Goal: Information Seeking & Learning: Learn about a topic

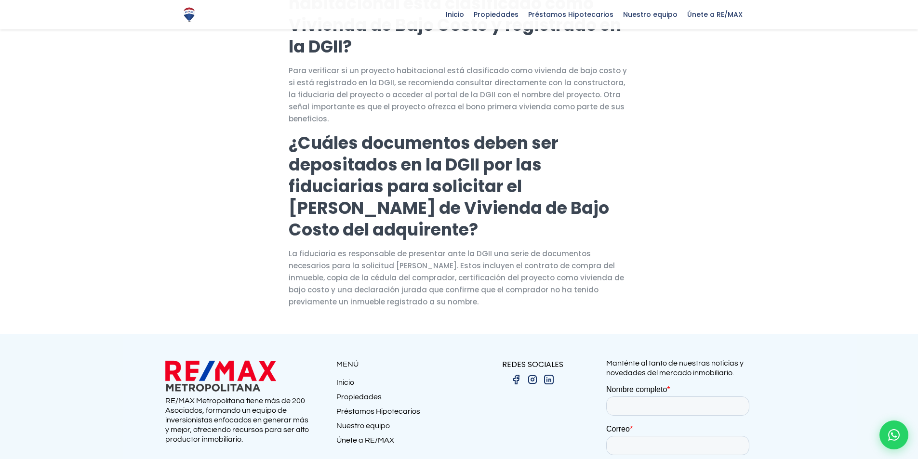
scroll to position [1012, 0]
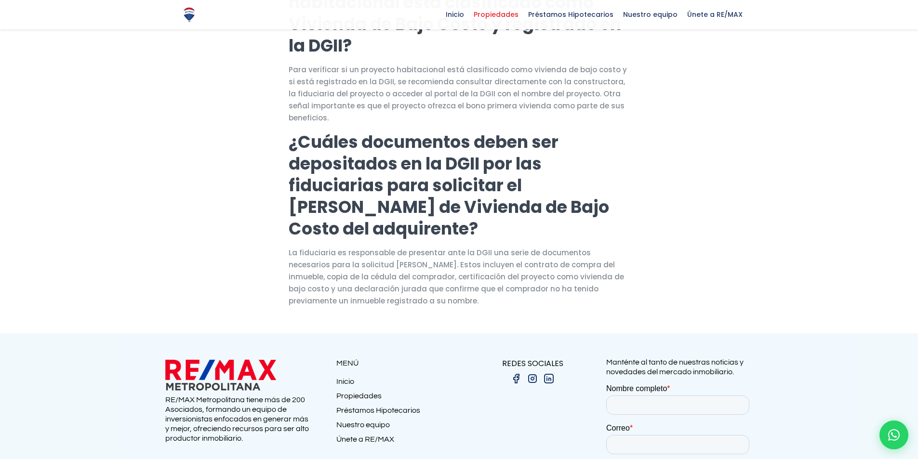
click at [509, 13] on span "Propiedades" at bounding box center [496, 14] width 54 height 14
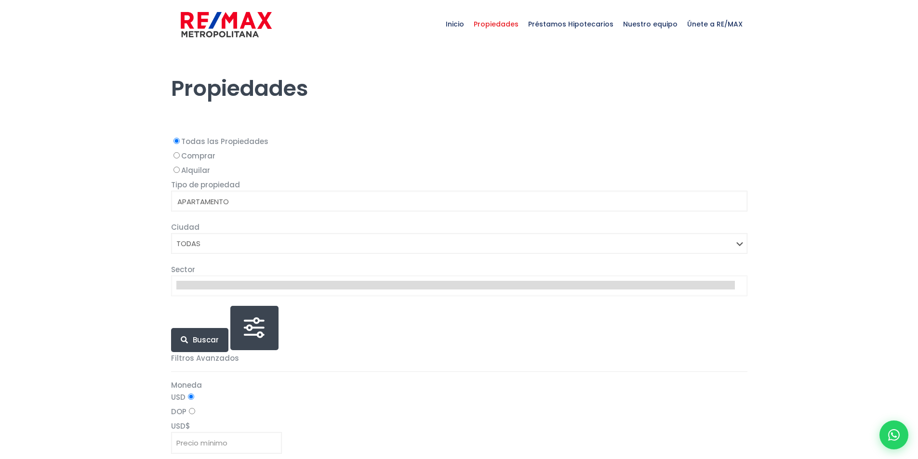
select select
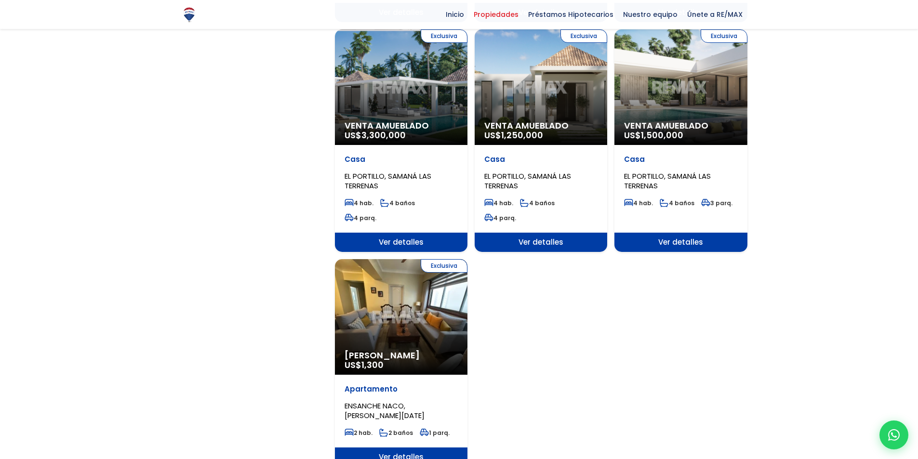
scroll to position [1011, 0]
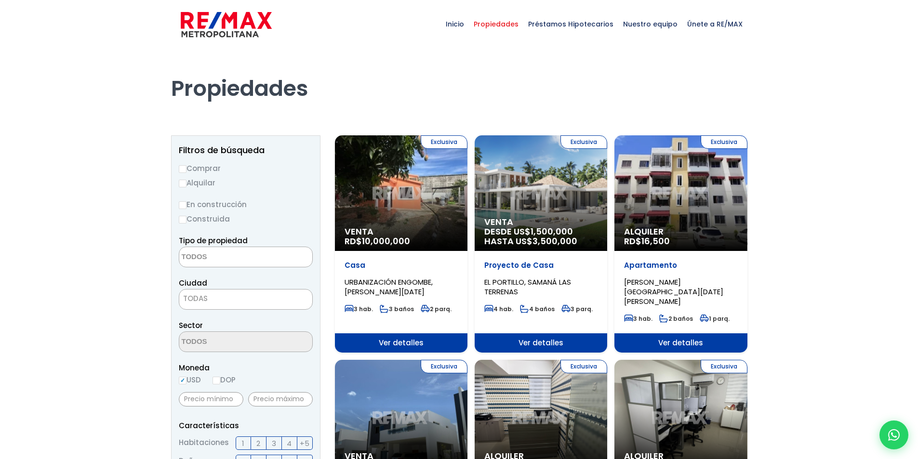
select select
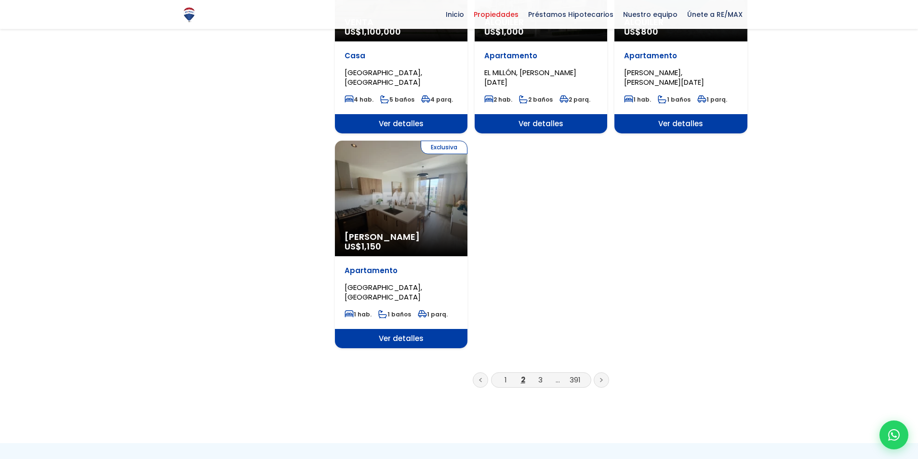
scroll to position [1108, 0]
click at [536, 374] on li "3" at bounding box center [540, 380] width 15 height 12
click at [539, 375] on link "3" at bounding box center [540, 380] width 4 height 10
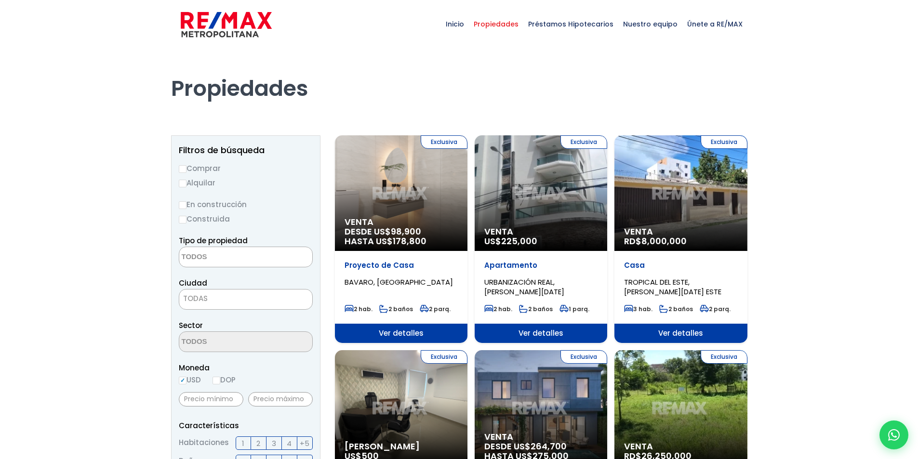
select select
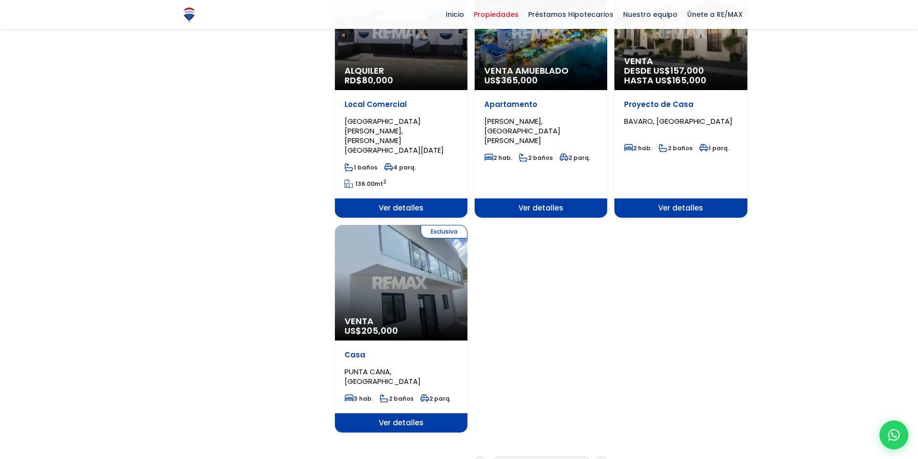
scroll to position [1053, 0]
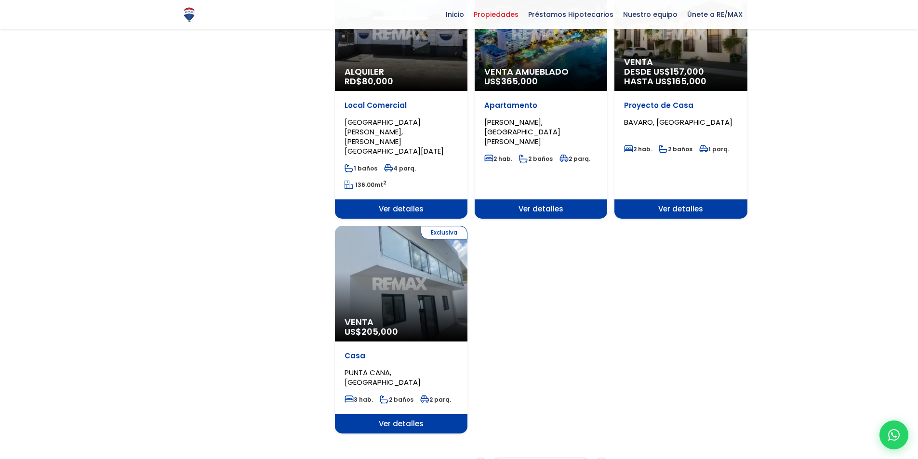
click at [543, 459] on li "4" at bounding box center [540, 465] width 15 height 12
click at [542, 459] on link "4" at bounding box center [540, 465] width 5 height 10
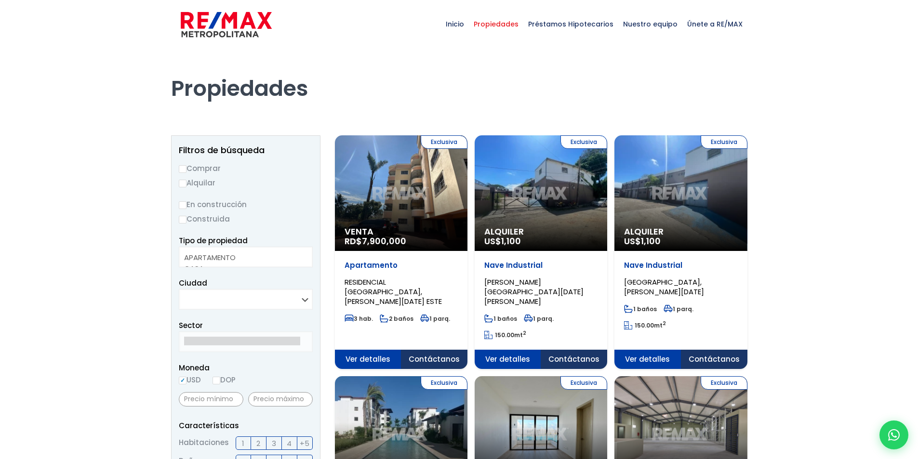
select select
click at [542, 417] on div "Exclusiva Venta Linea Blanca US$ 275,000" at bounding box center [541, 435] width 133 height 116
select select
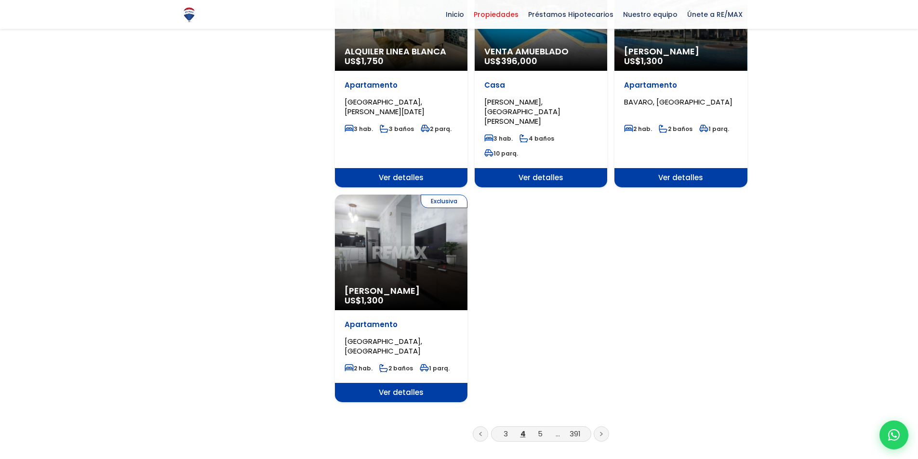
scroll to position [1108, 0]
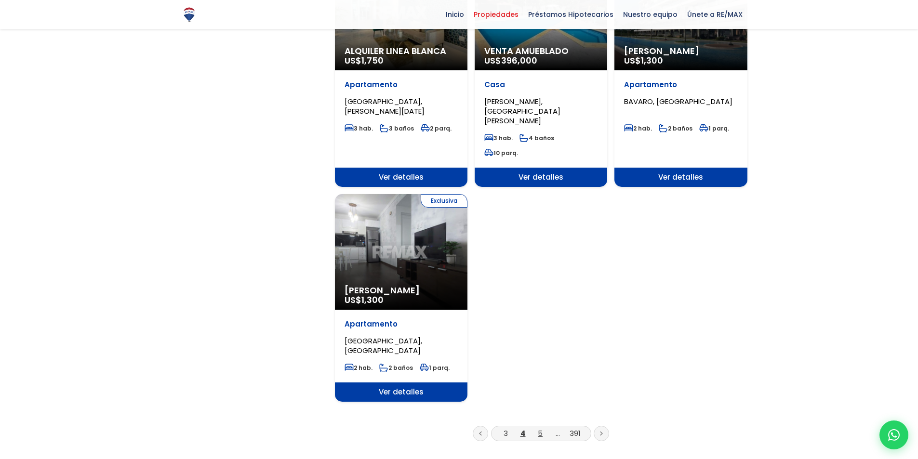
click at [542, 429] on link "5" at bounding box center [540, 434] width 5 height 10
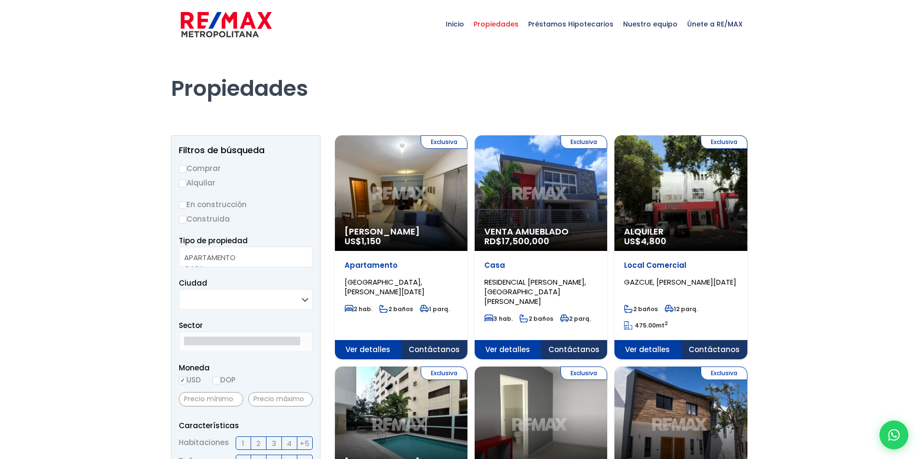
select select
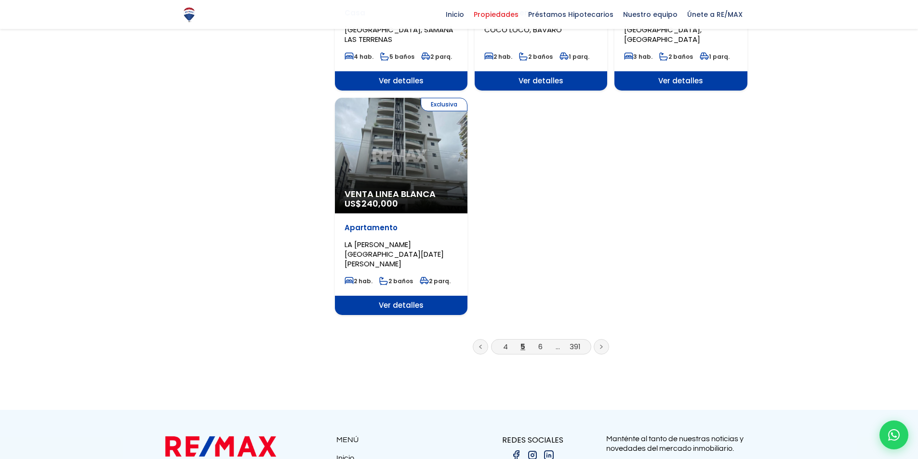
scroll to position [1156, 0]
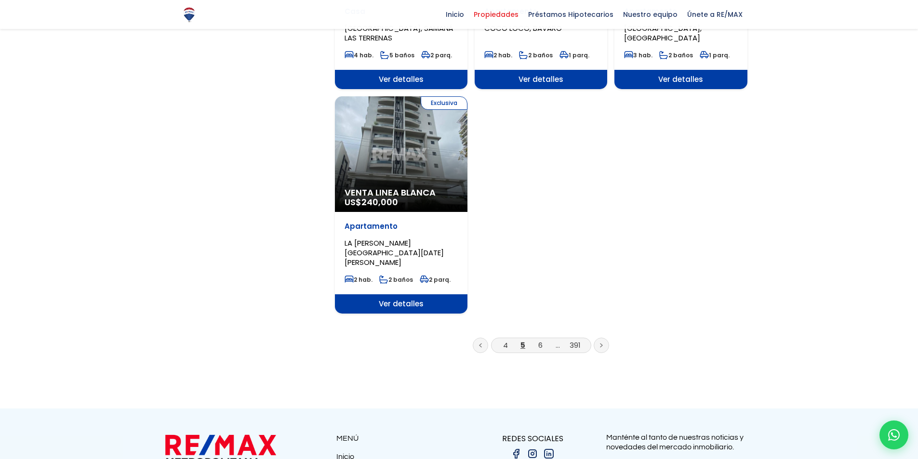
click at [544, 339] on li "6" at bounding box center [540, 345] width 15 height 12
click at [543, 339] on li "6" at bounding box center [540, 345] width 15 height 12
click at [540, 340] on link "6" at bounding box center [540, 345] width 4 height 10
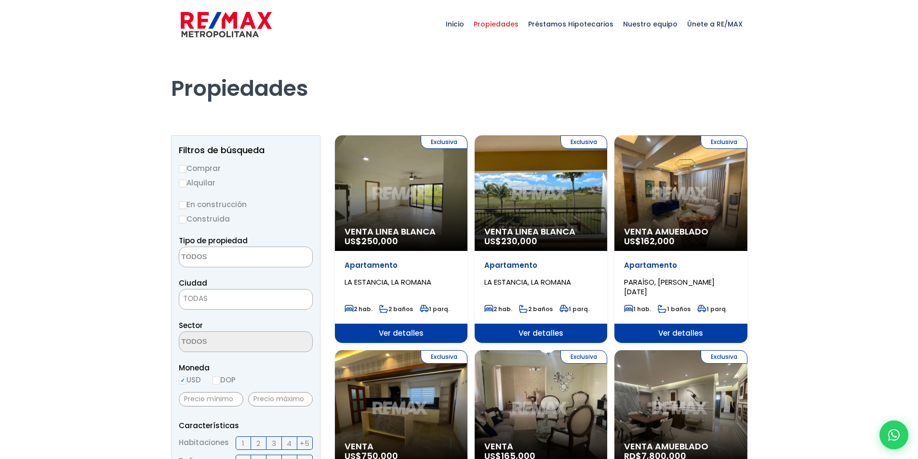
select select
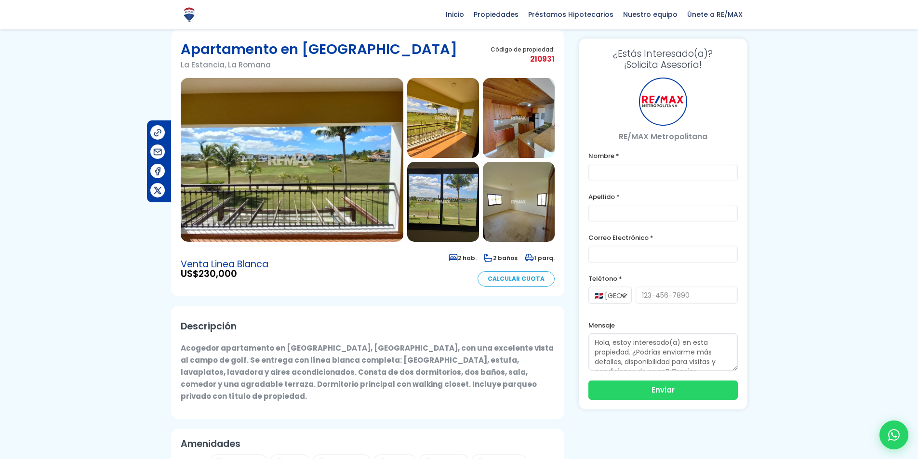
scroll to position [33, 0]
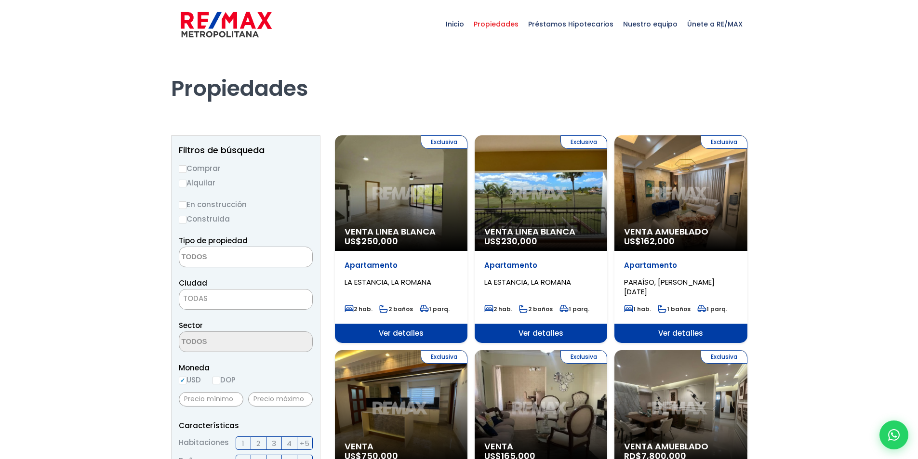
select select
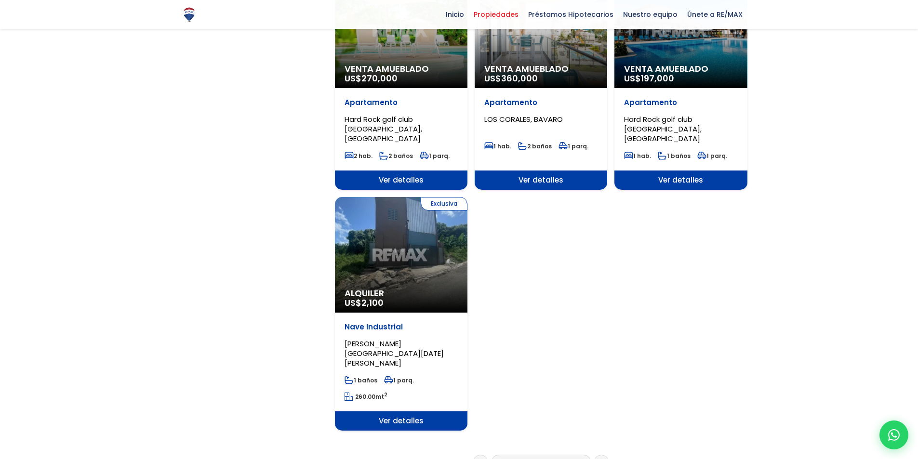
scroll to position [1060, 0]
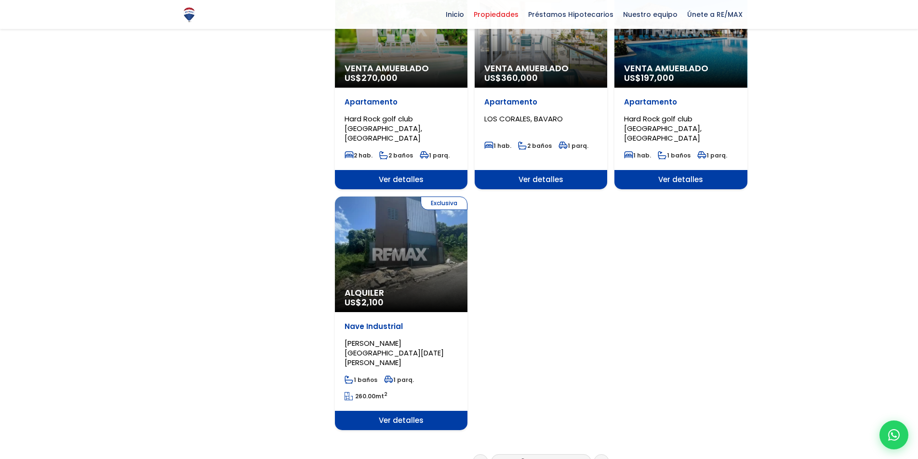
click at [542, 457] on link "7" at bounding box center [540, 462] width 4 height 10
click at [540, 457] on link "7" at bounding box center [540, 462] width 4 height 10
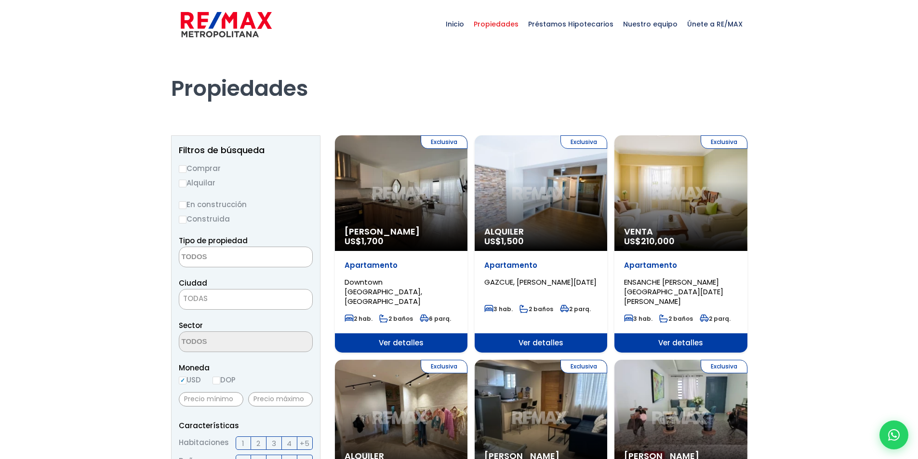
select select
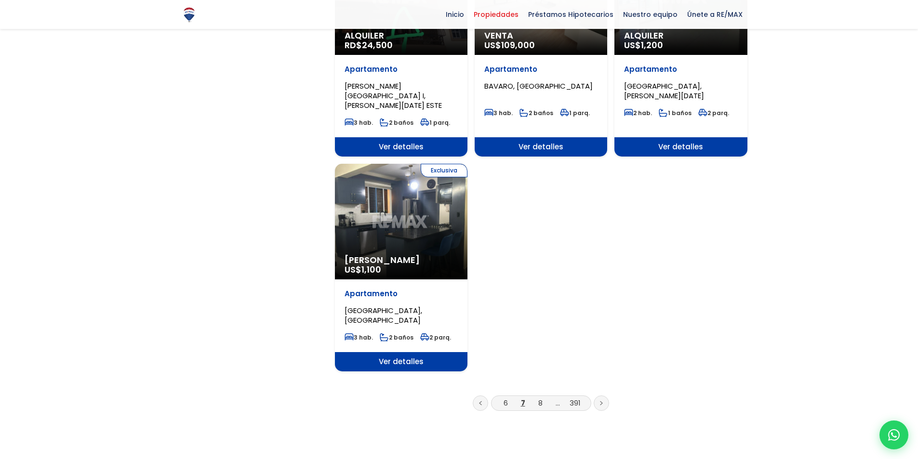
scroll to position [1109, 0]
